Goal: Information Seeking & Learning: Check status

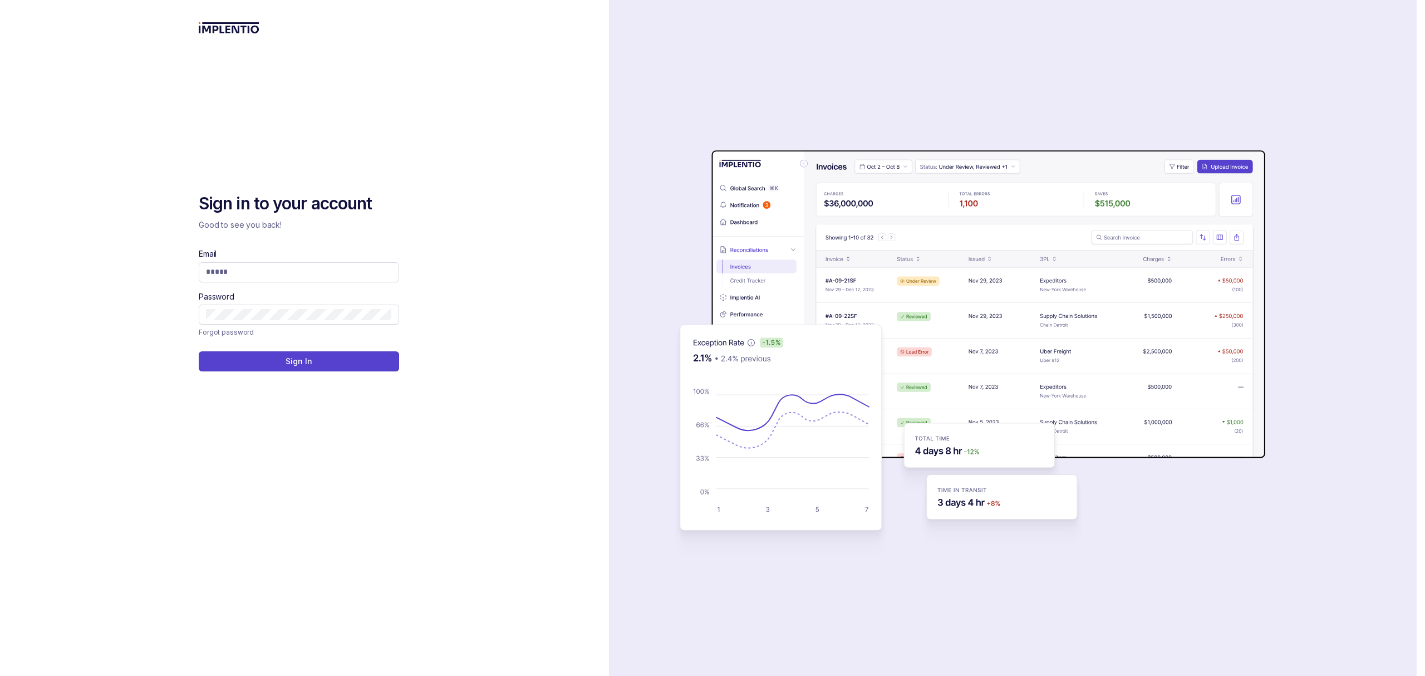
drag, startPoint x: 651, startPoint y: 95, endPoint x: 682, endPoint y: 102, distance: 31.6
click at [651, 95] on div "auth background image" at bounding box center [1013, 338] width 808 height 676
drag, startPoint x: 478, startPoint y: 249, endPoint x: 463, endPoint y: 247, distance: 14.6
click at [475, 250] on div "Sign in to your account Good to see you back! Email Password Forgot password Si…" at bounding box center [304, 338] width 609 height 676
click at [357, 256] on div "Email" at bounding box center [299, 264] width 200 height 33
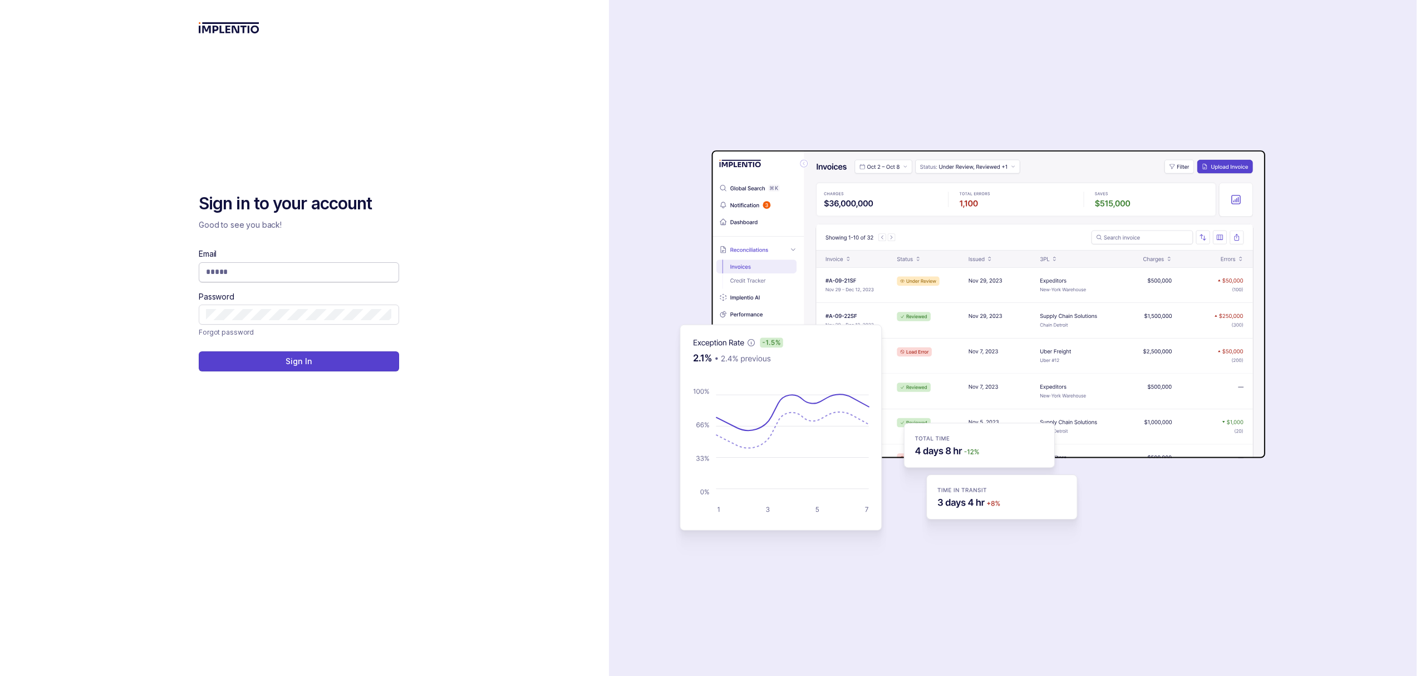
click at [340, 274] on input "Email" at bounding box center [299, 271] width 186 height 11
type input "**********"
click at [375, 364] on button "Sign In" at bounding box center [299, 361] width 200 height 20
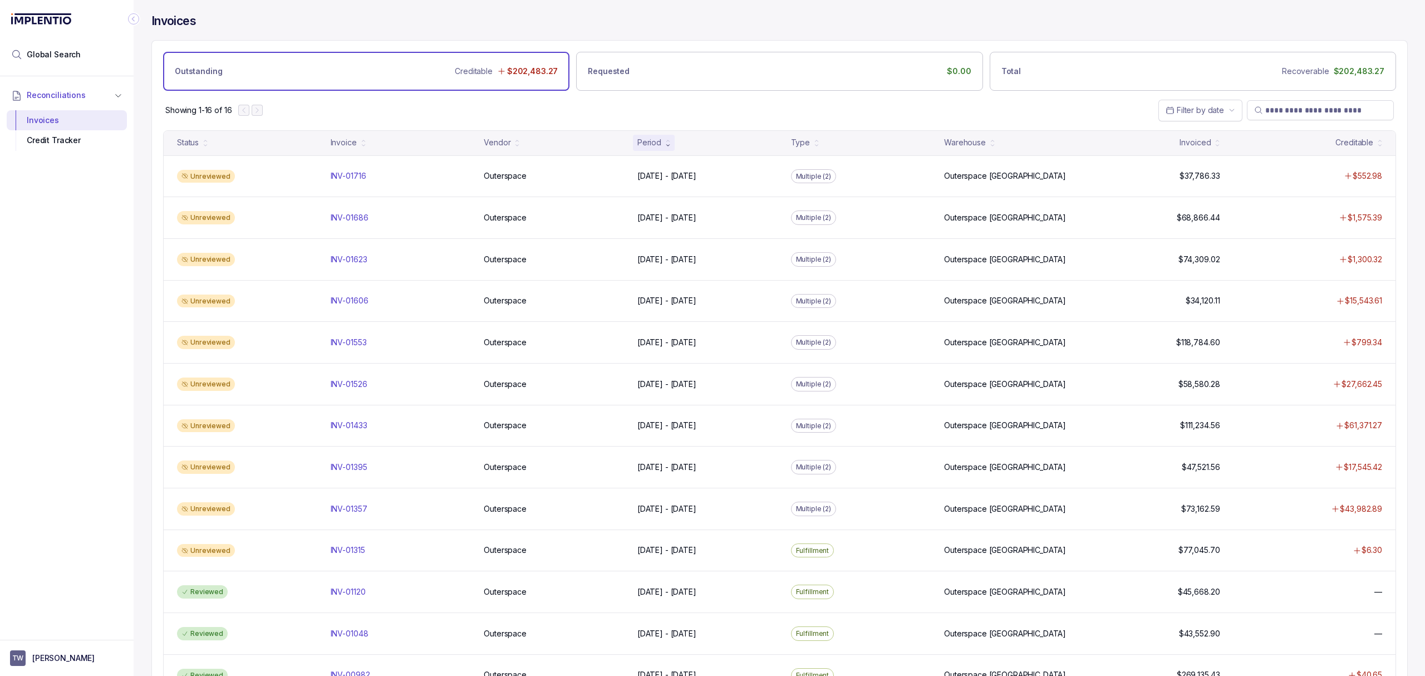
click at [568, 109] on div "Showing 1-16 of 16 Filter by date" at bounding box center [779, 110] width 1255 height 39
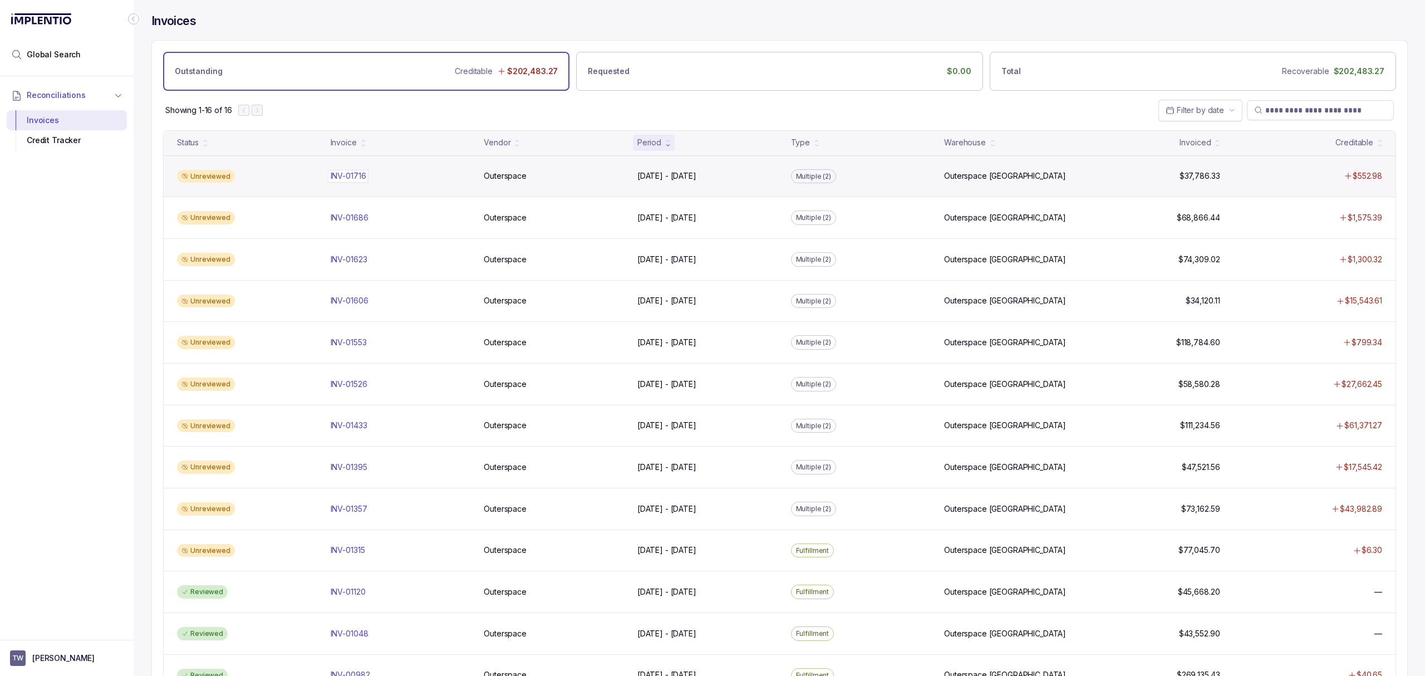
click at [362, 182] on p "INV-01716" at bounding box center [348, 176] width 41 height 12
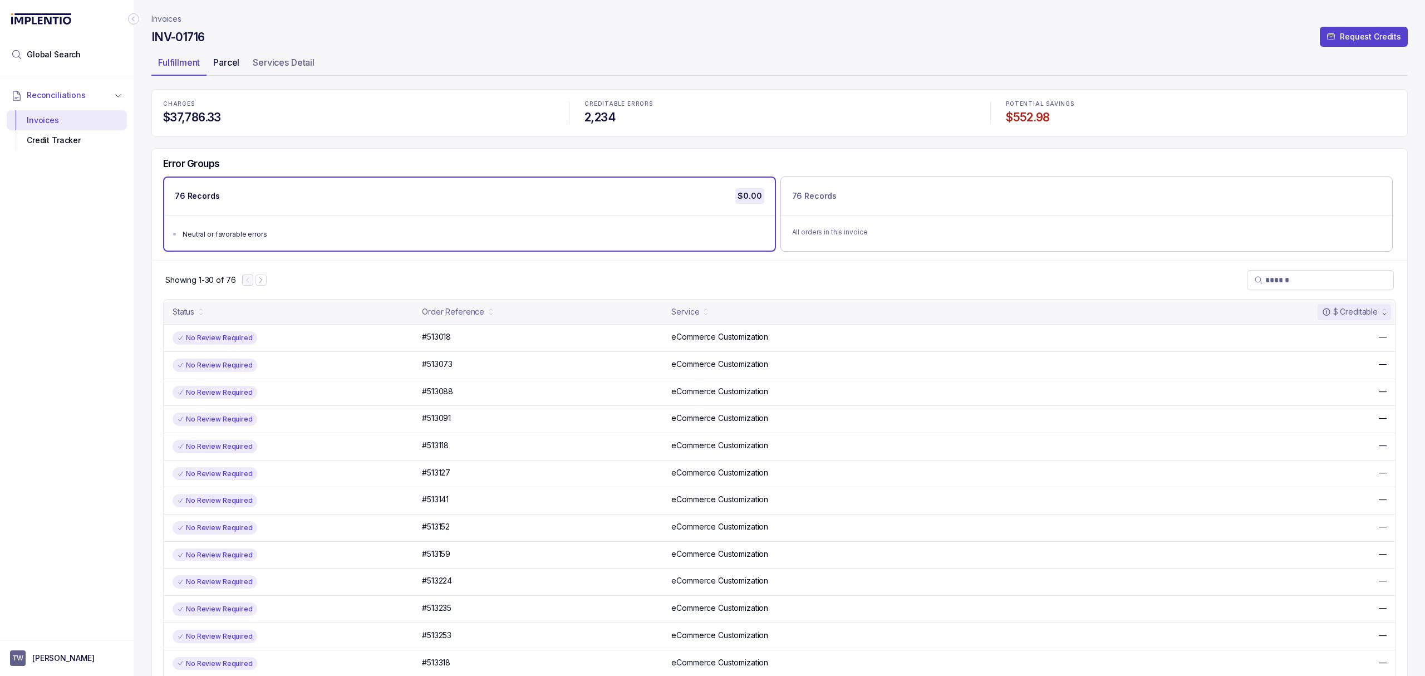
click at [219, 56] on p "Parcel" at bounding box center [226, 62] width 26 height 13
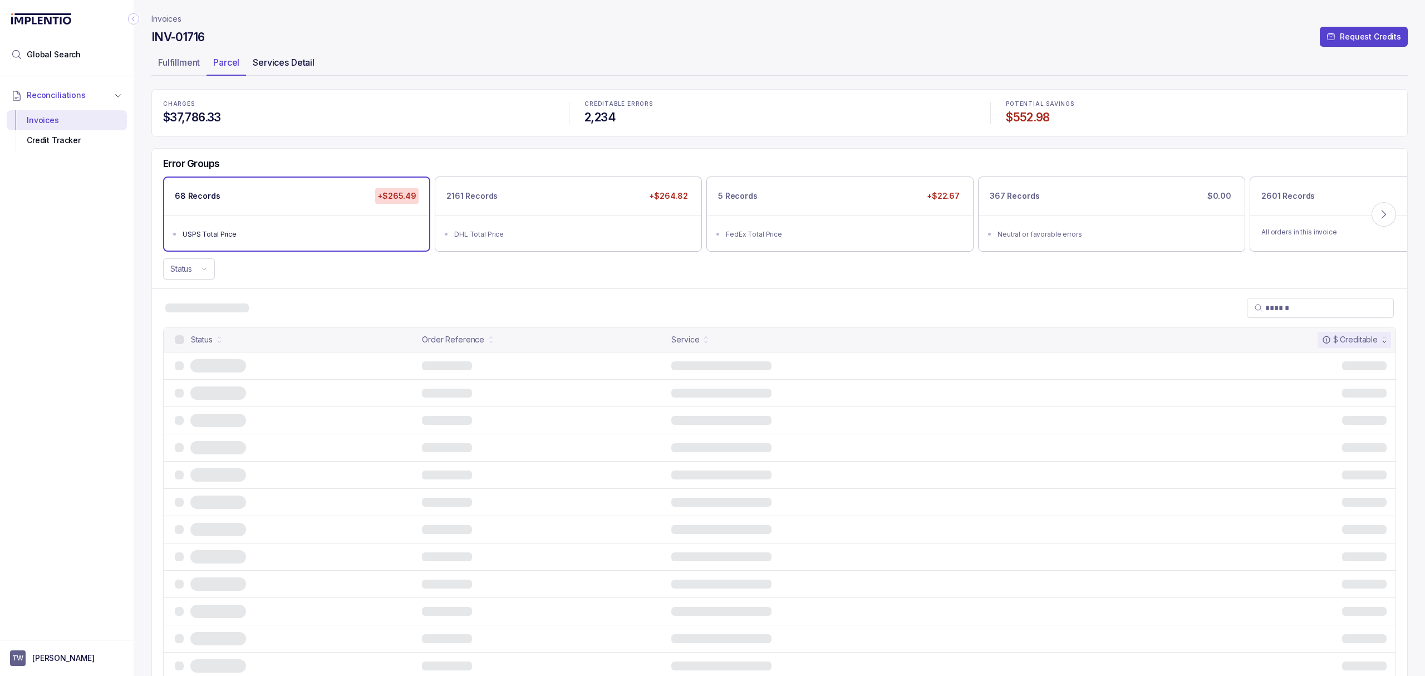
click at [275, 62] on p "Services Detail" at bounding box center [284, 62] width 62 height 13
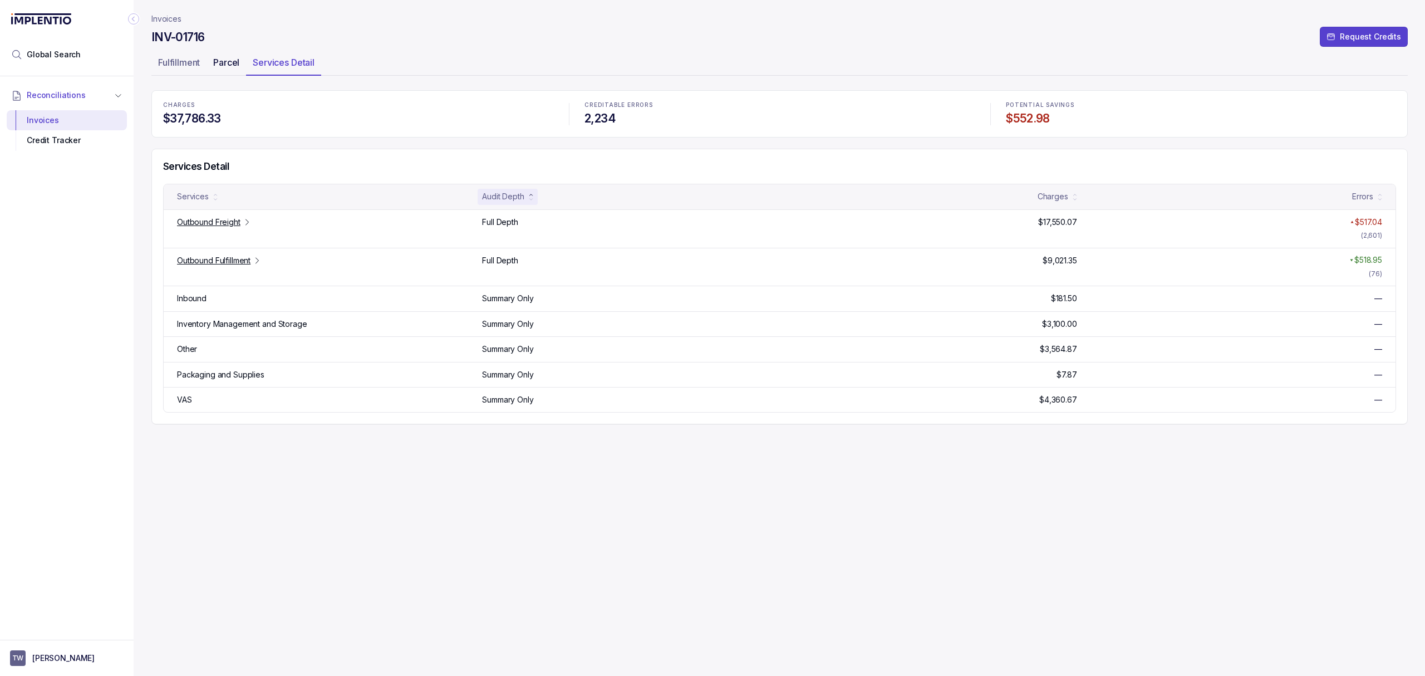
click at [228, 60] on p "Parcel" at bounding box center [226, 62] width 26 height 13
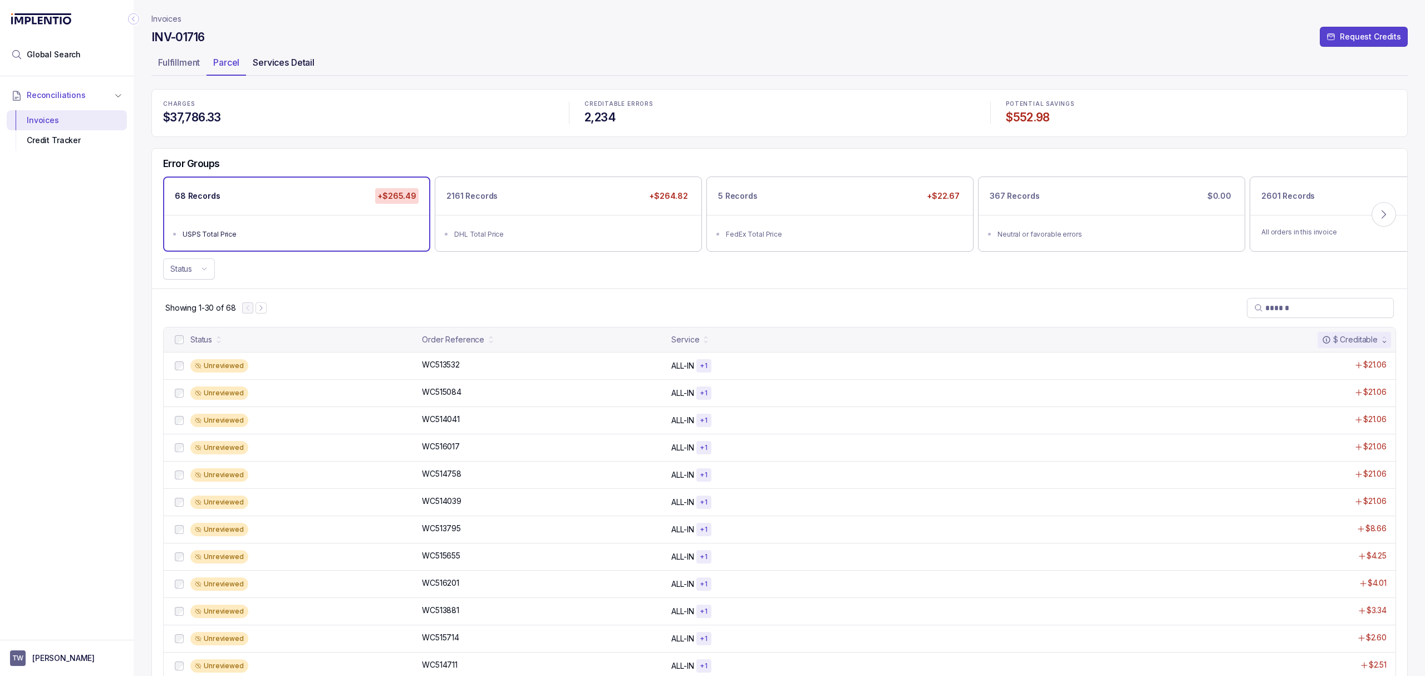
click at [312, 60] on p "Services Detail" at bounding box center [284, 62] width 62 height 13
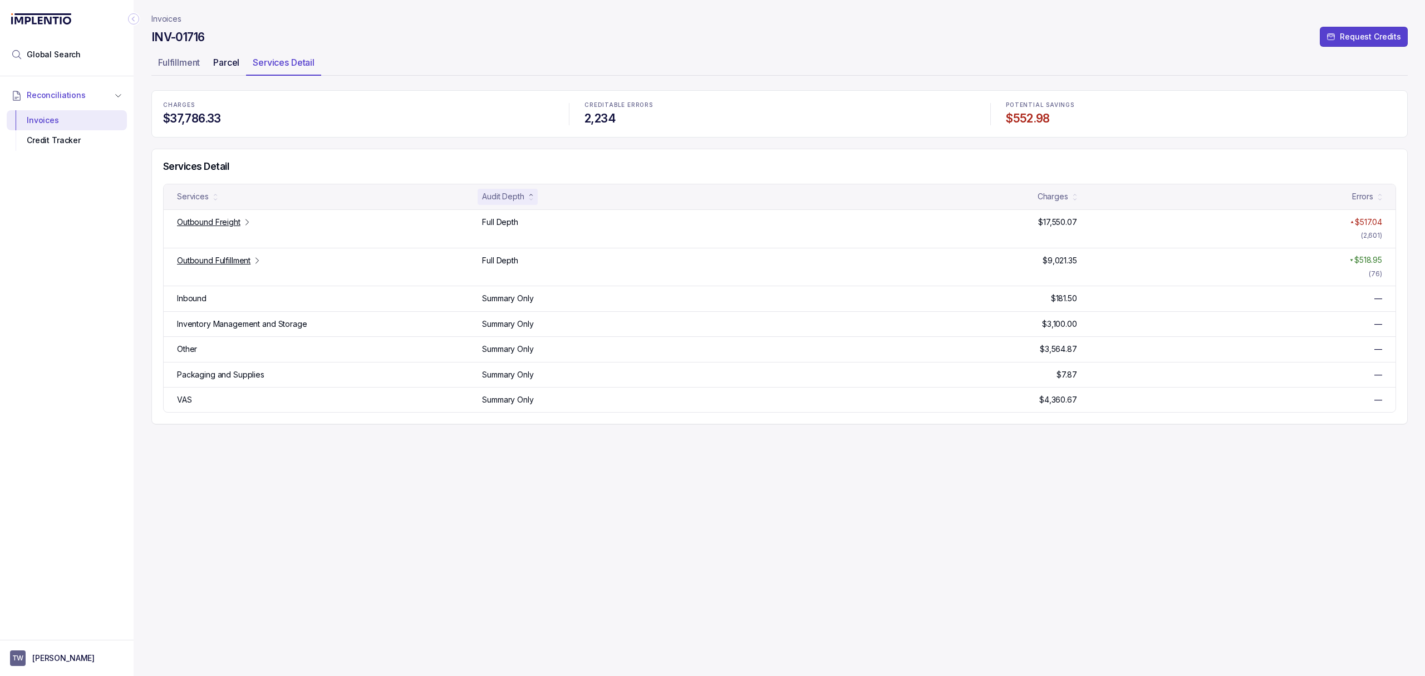
click at [228, 61] on p "Parcel" at bounding box center [226, 62] width 26 height 13
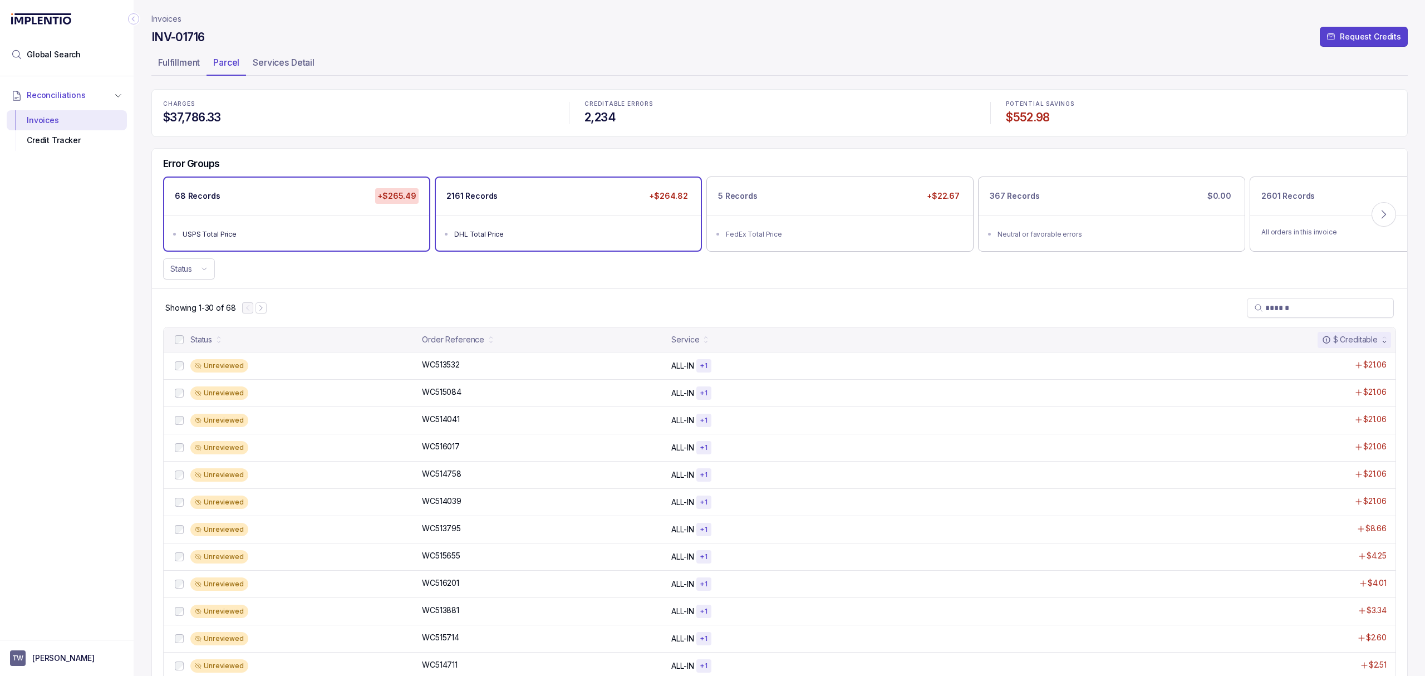
click at [604, 232] on div "DHL Total Price" at bounding box center [571, 234] width 235 height 11
click at [279, 214] on div "68 Records +$265.49" at bounding box center [296, 196] width 265 height 37
click at [434, 367] on p "WC513532" at bounding box center [440, 364] width 43 height 12
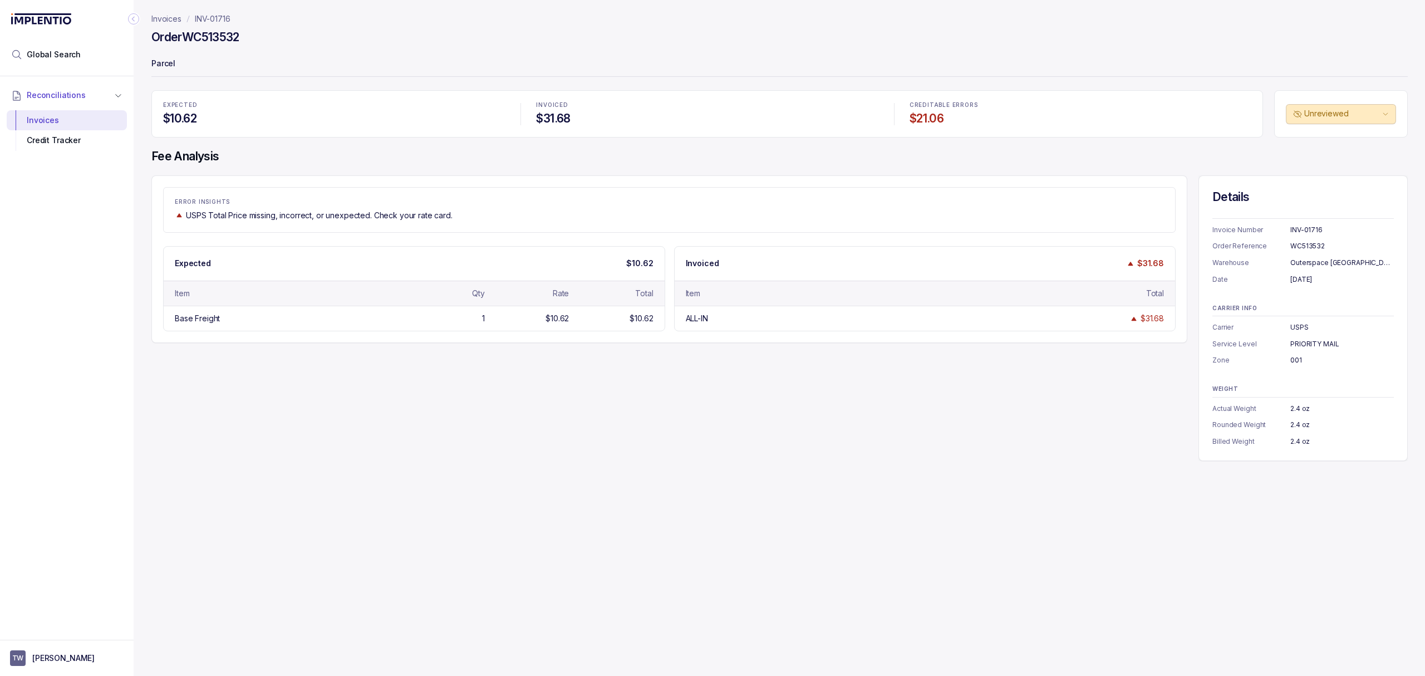
click at [435, 366] on div "ERROR INSIGHTS USPS Total Price missing, incorrect, or unexpected. Check your r…" at bounding box center [779, 318] width 1256 height 286
click at [435, 362] on div "ERROR INSIGHTS USPS Total Price missing, incorrect, or unexpected. Check your r…" at bounding box center [779, 318] width 1256 height 286
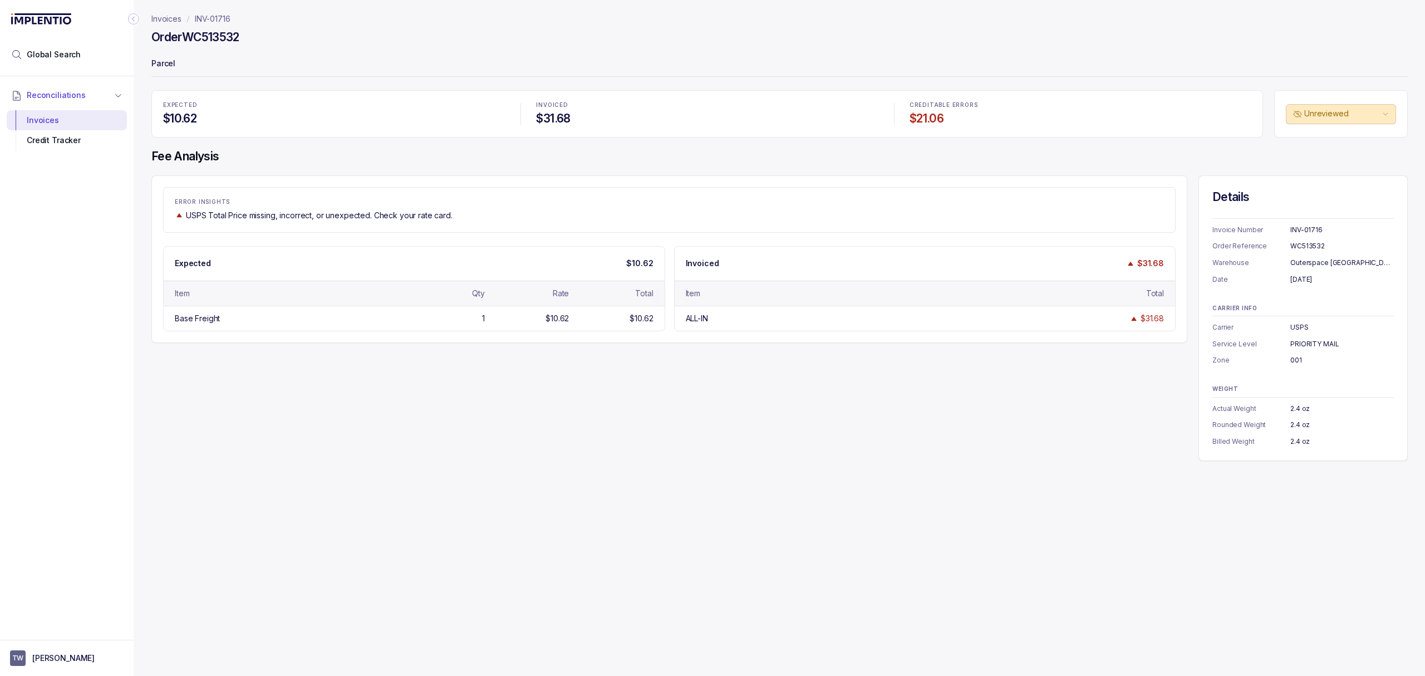
click at [435, 362] on div "ERROR INSIGHTS USPS Total Price missing, incorrect, or unexpected. Check your r…" at bounding box center [779, 318] width 1256 height 286
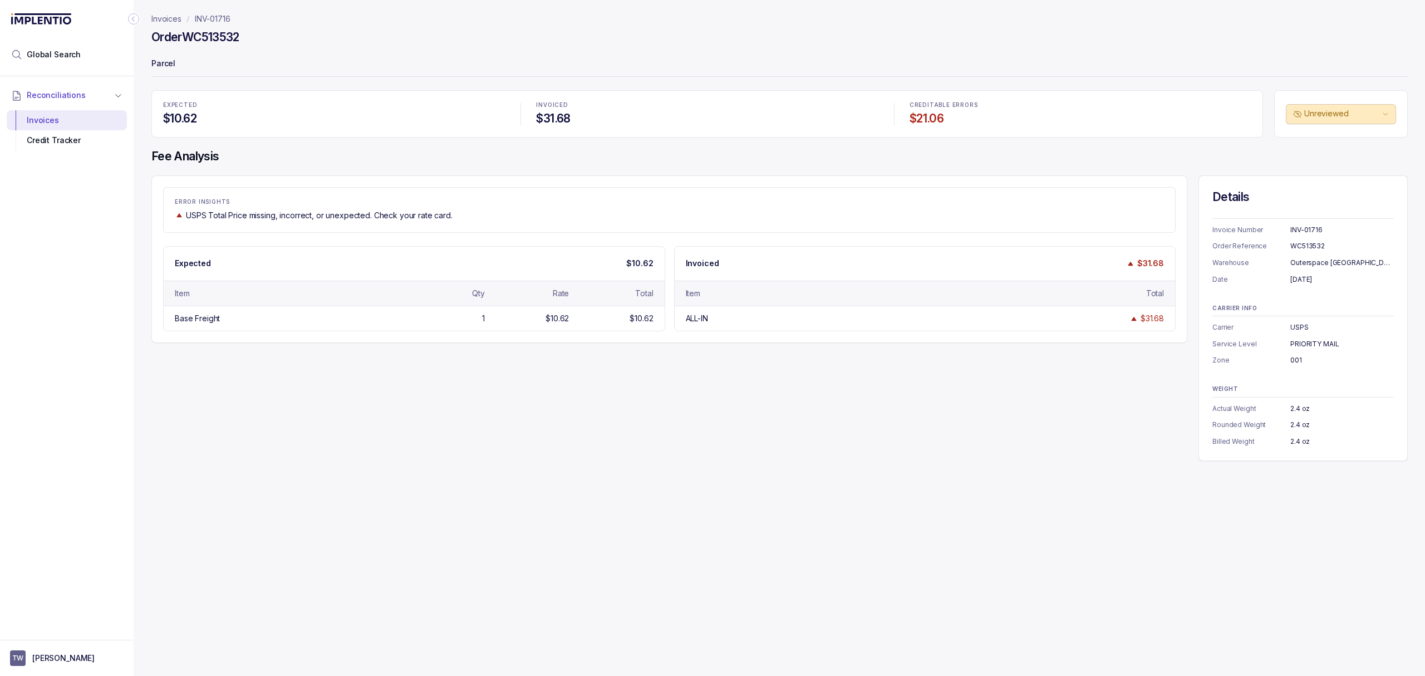
click at [435, 362] on div "ERROR INSIGHTS USPS Total Price missing, incorrect, or unexpected. Check your r…" at bounding box center [779, 318] width 1256 height 286
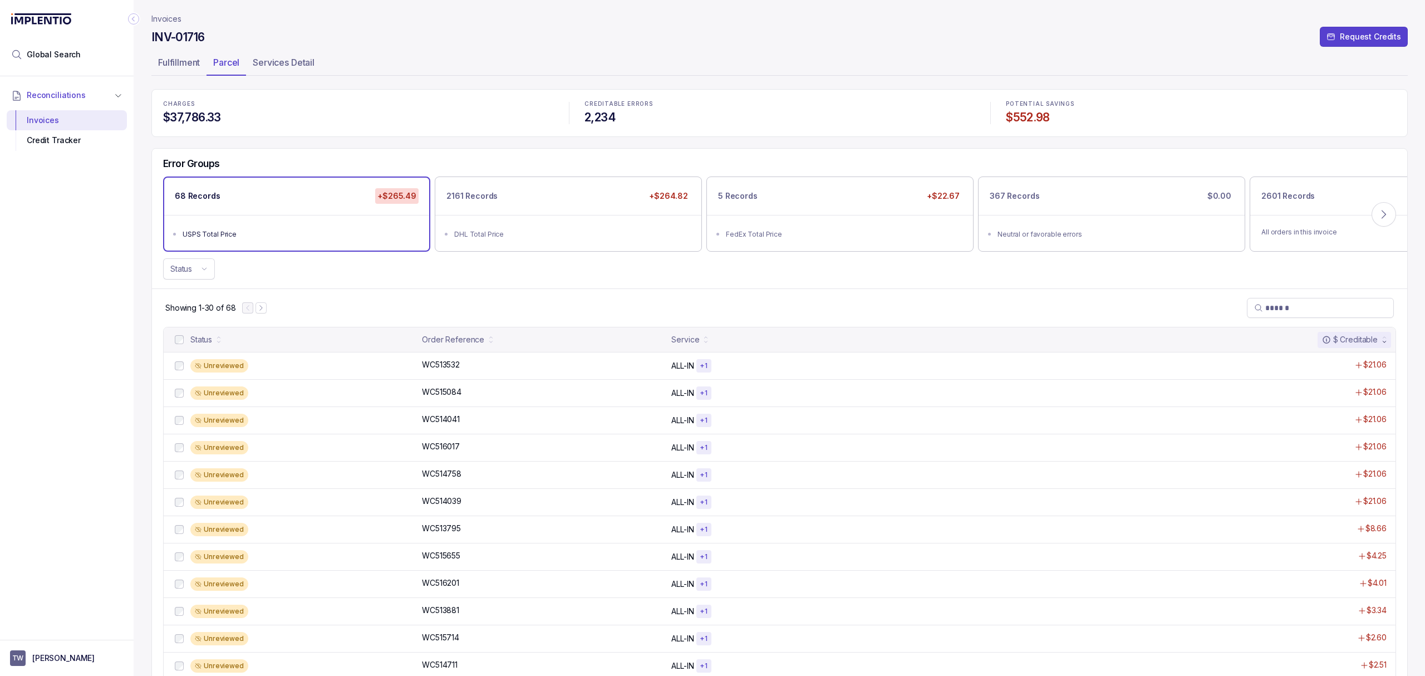
click at [500, 268] on div "Status" at bounding box center [779, 268] width 1255 height 21
click at [261, 308] on icon "Next Page" at bounding box center [261, 308] width 8 height 8
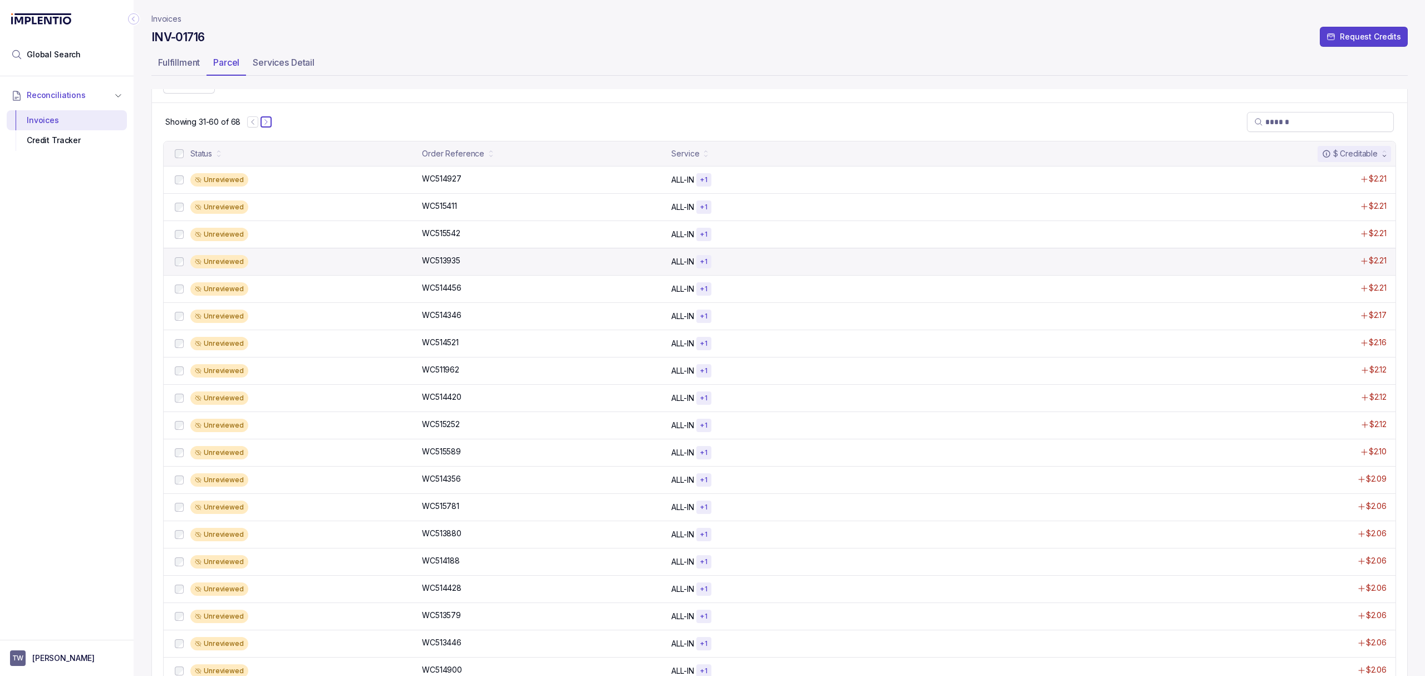
scroll to position [143, 0]
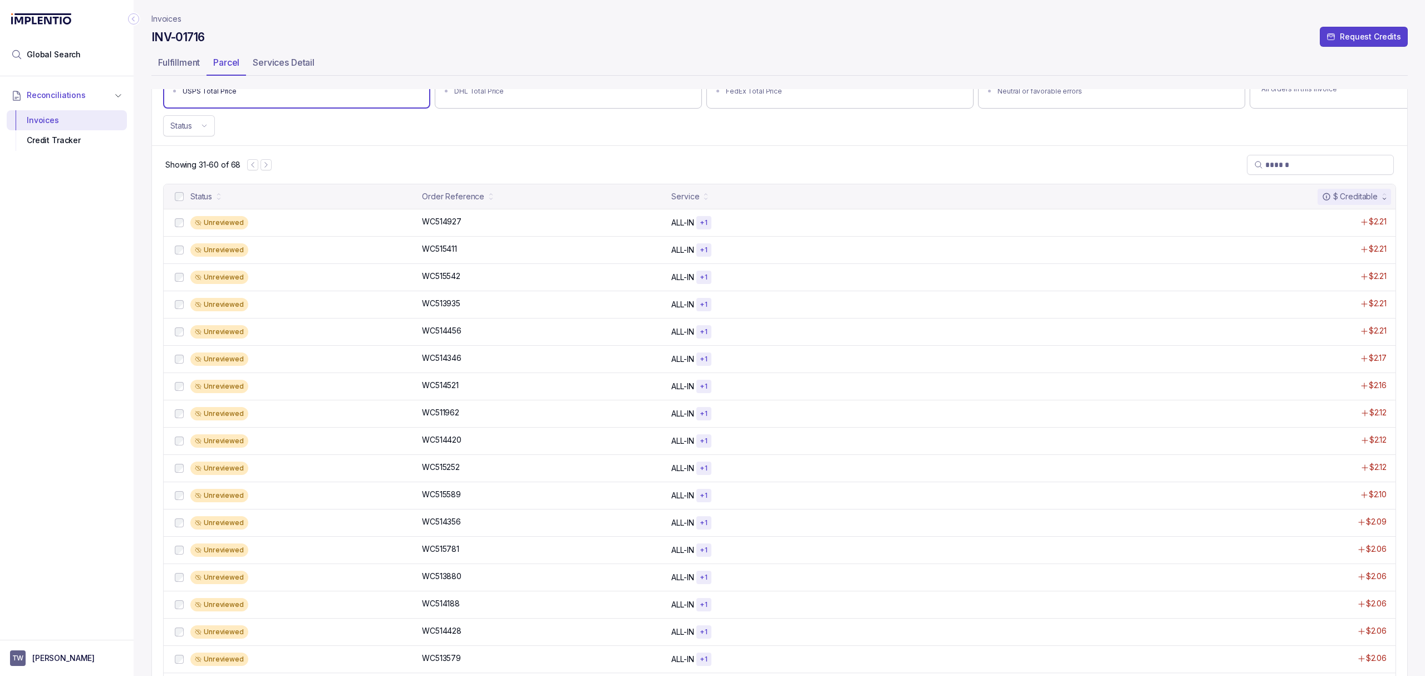
click at [254, 170] on nav "Showing 31-60 of 68" at bounding box center [218, 164] width 106 height 11
click at [270, 170] on nav "Showing 31-60 of 68" at bounding box center [218, 164] width 106 height 11
click at [259, 168] on div at bounding box center [259, 164] width 24 height 11
click at [265, 168] on icon "Next Page" at bounding box center [266, 165] width 8 height 8
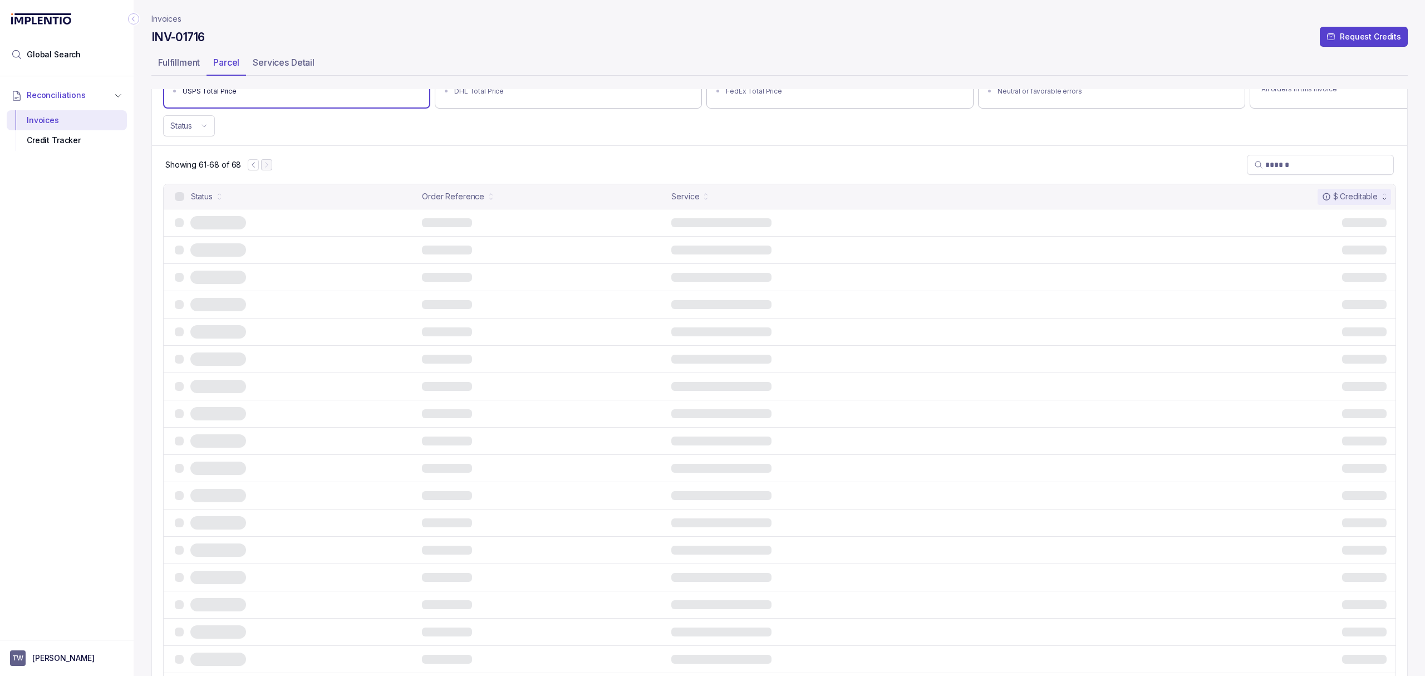
scroll to position [0, 0]
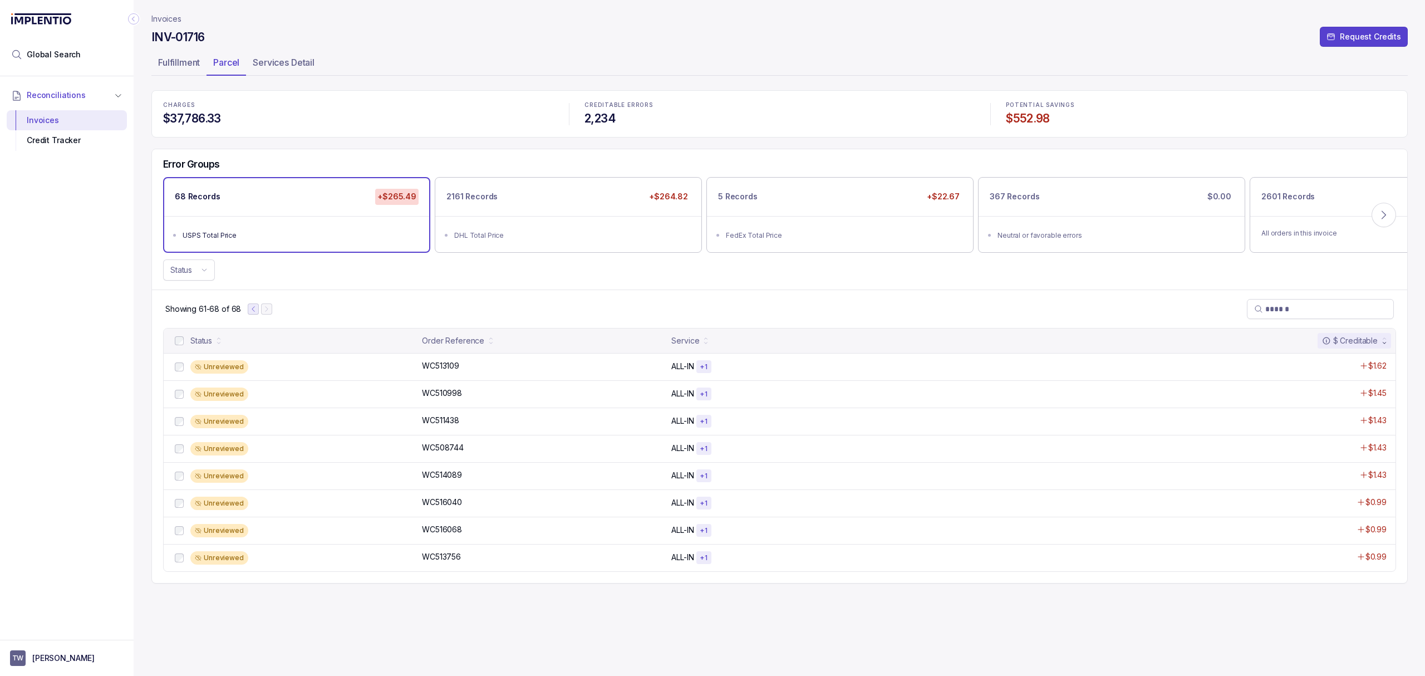
click at [254, 307] on icon "Previous Page" at bounding box center [253, 309] width 8 height 8
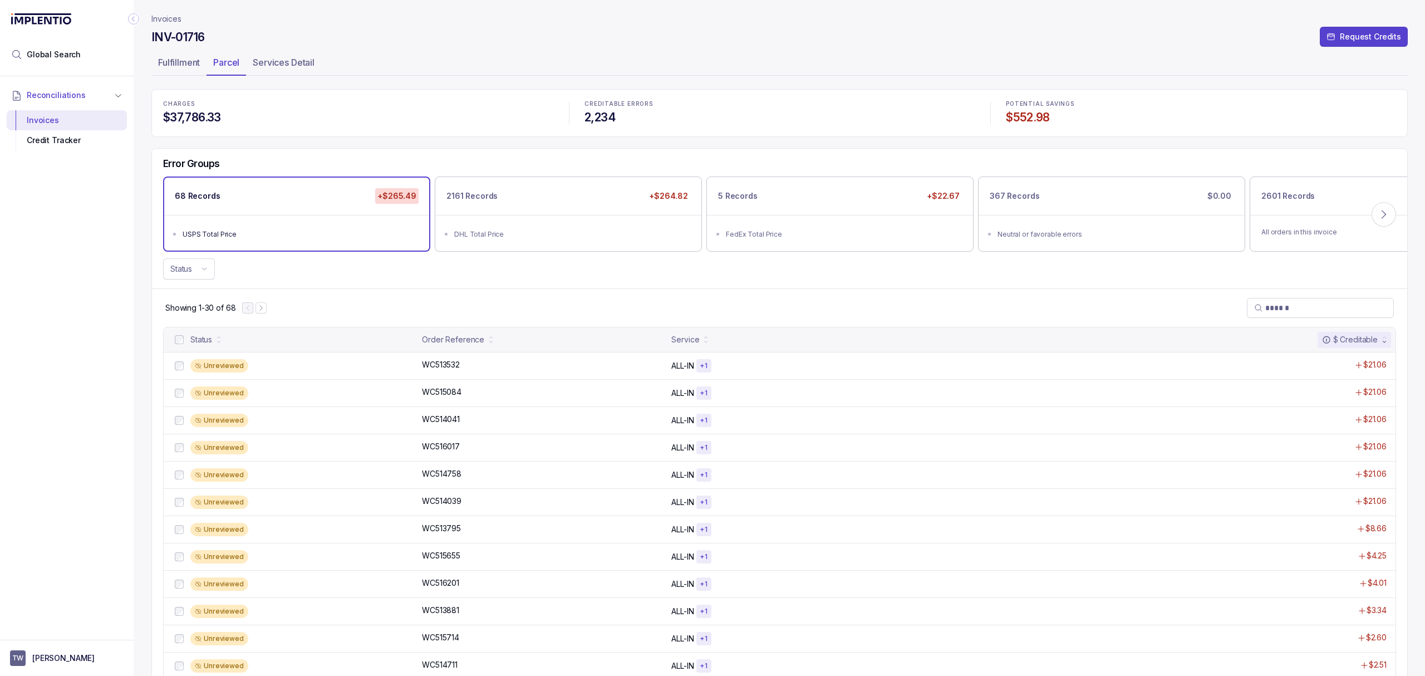
click at [185, 23] on nav "Invoices" at bounding box center [779, 18] width 1256 height 11
click at [178, 20] on p "Invoices" at bounding box center [166, 18] width 30 height 11
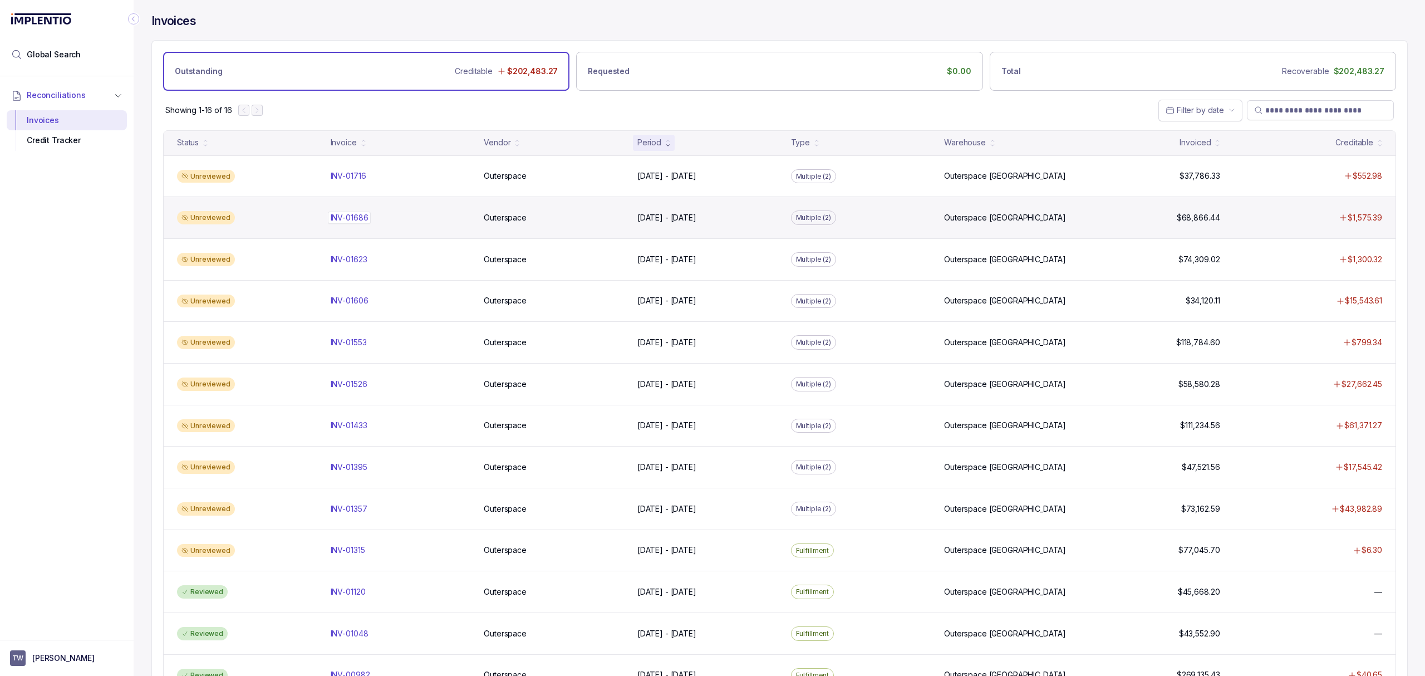
click at [348, 222] on p "INV-01686" at bounding box center [349, 217] width 43 height 12
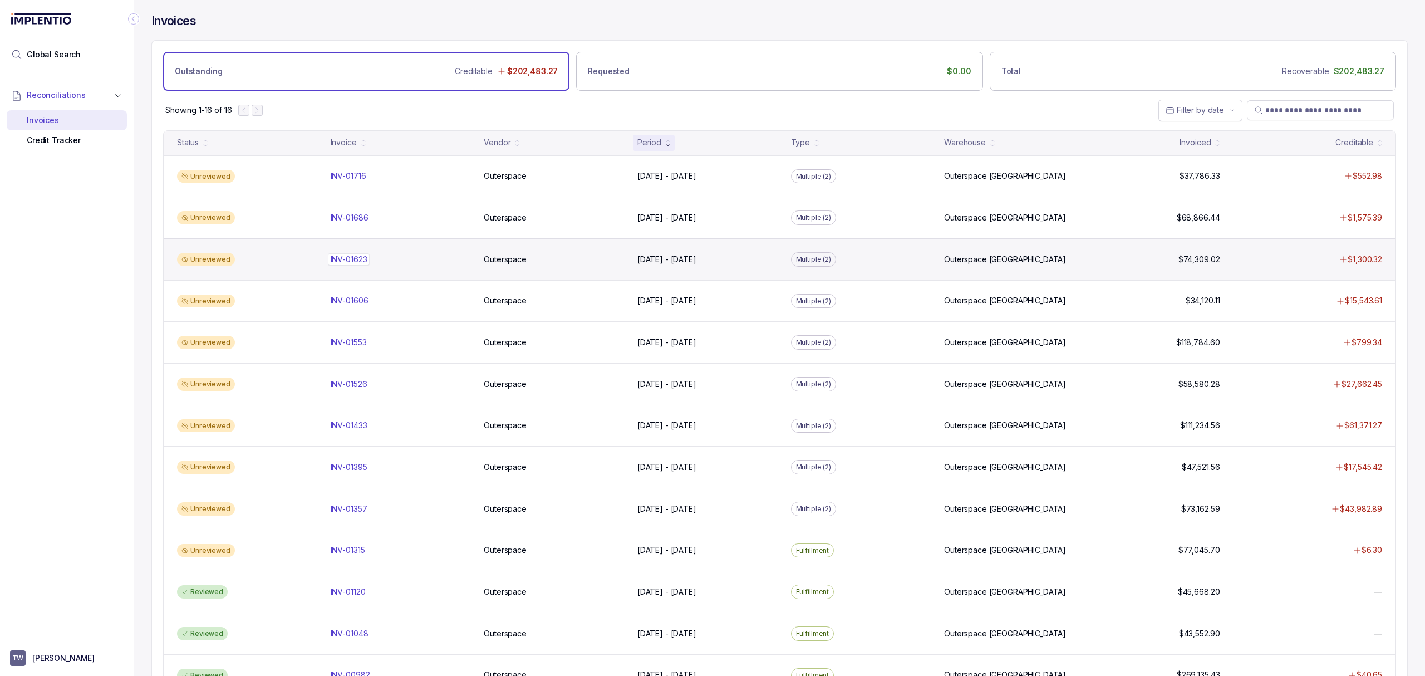
click at [363, 265] on div "INV-01623 INV-01623" at bounding box center [349, 259] width 37 height 11
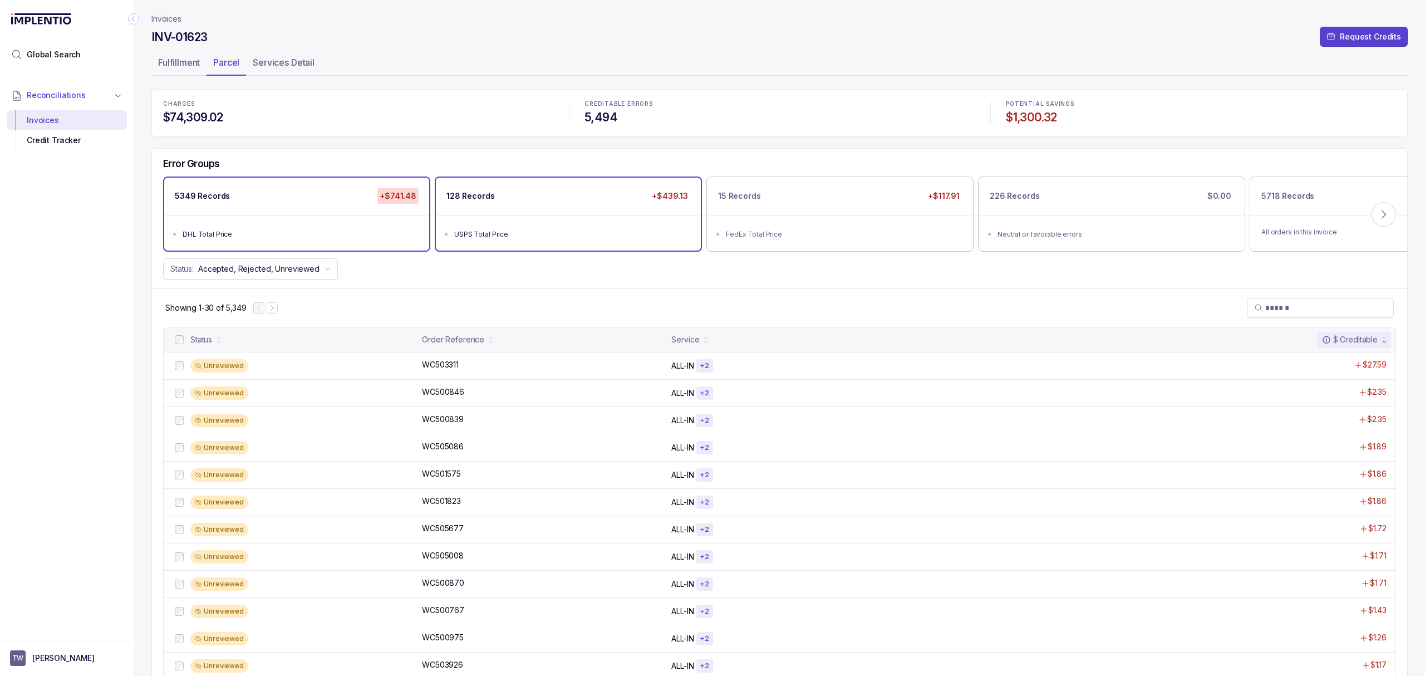
click at [462, 194] on p "128 Records" at bounding box center [470, 195] width 48 height 11
click at [360, 139] on div "CHARGES $74,309.02 CREDITABLE ERRORS 5,494 POTENTIAL SAVINGS $1,300.32 Error Gr…" at bounding box center [779, 635] width 1256 height 1093
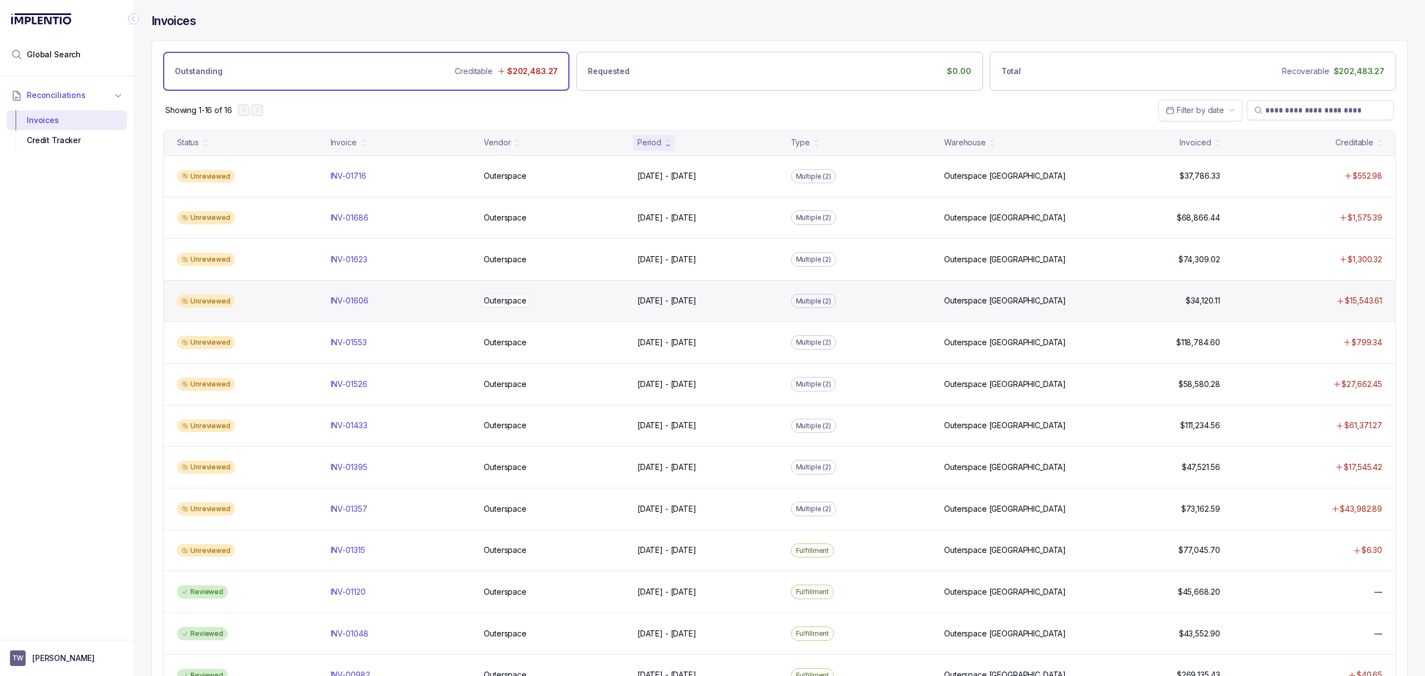
click at [495, 305] on p "Outerspace" at bounding box center [505, 300] width 48 height 12
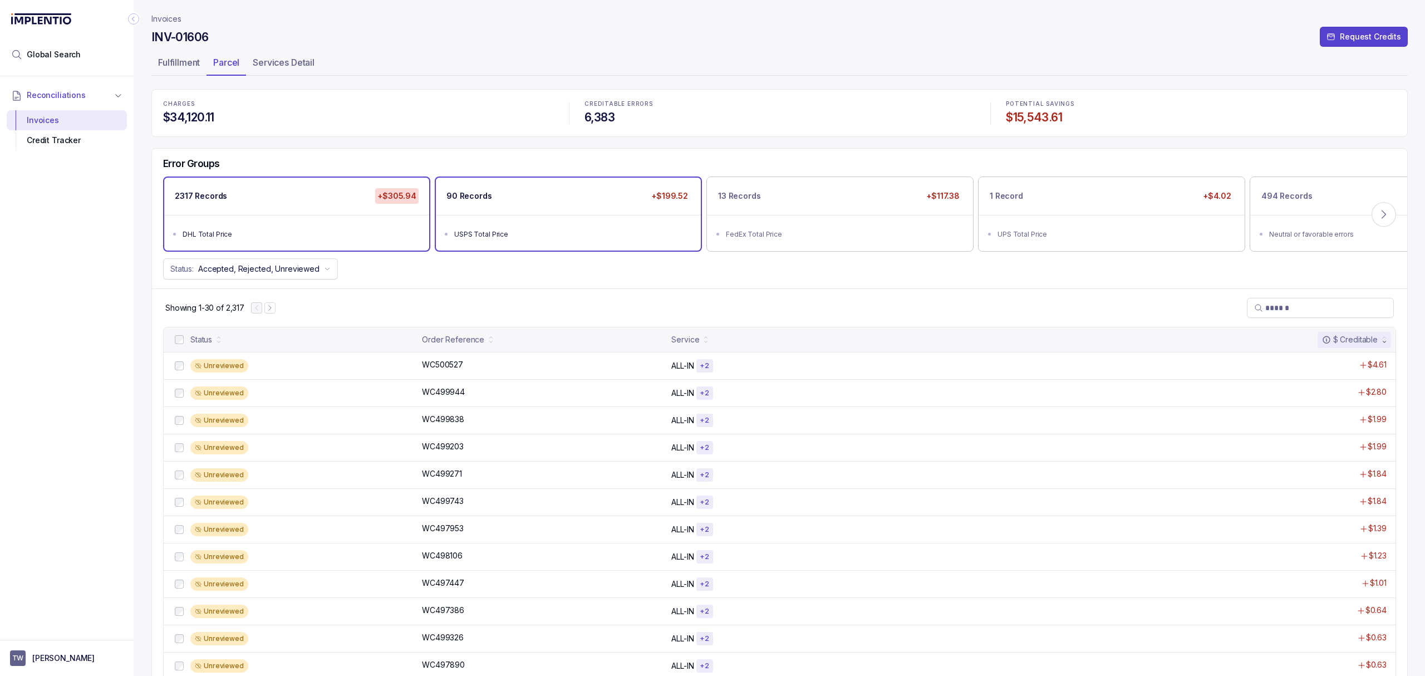
click at [548, 232] on div "USPS Total Price" at bounding box center [571, 234] width 235 height 11
click at [519, 302] on div "Showing 1-30 of 90" at bounding box center [779, 307] width 1255 height 38
